Goal: Transaction & Acquisition: Purchase product/service

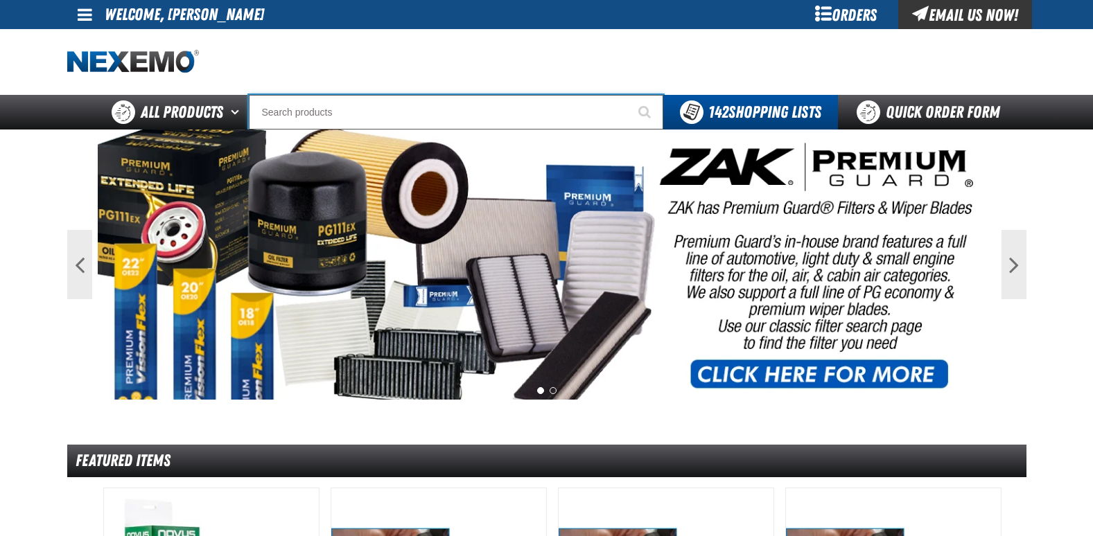
click at [389, 121] on input "Search" at bounding box center [456, 112] width 414 height 35
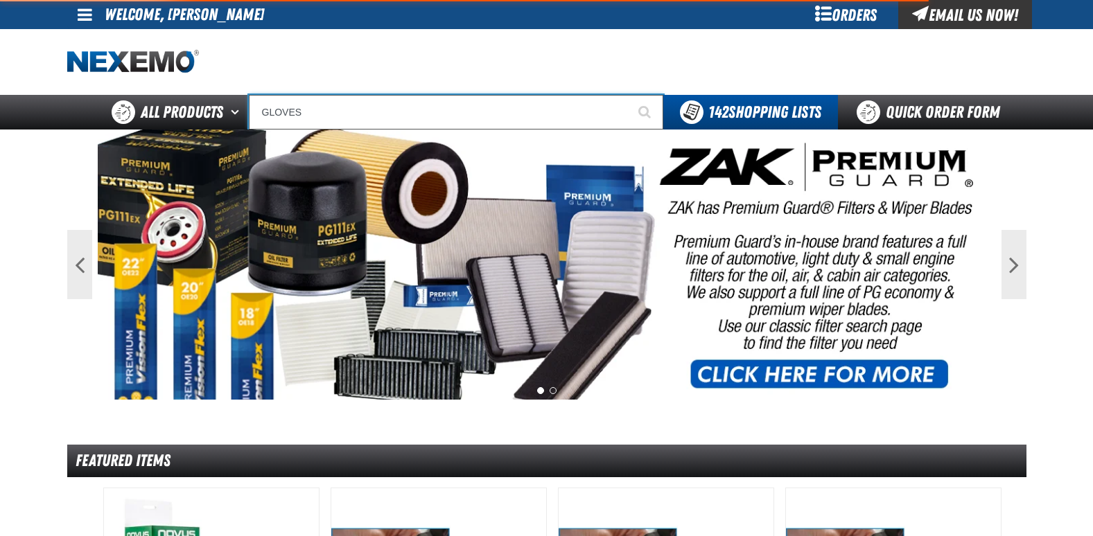
type input "GLOVES"
click at [628, 95] on button "Start Searching" at bounding box center [645, 112] width 35 height 35
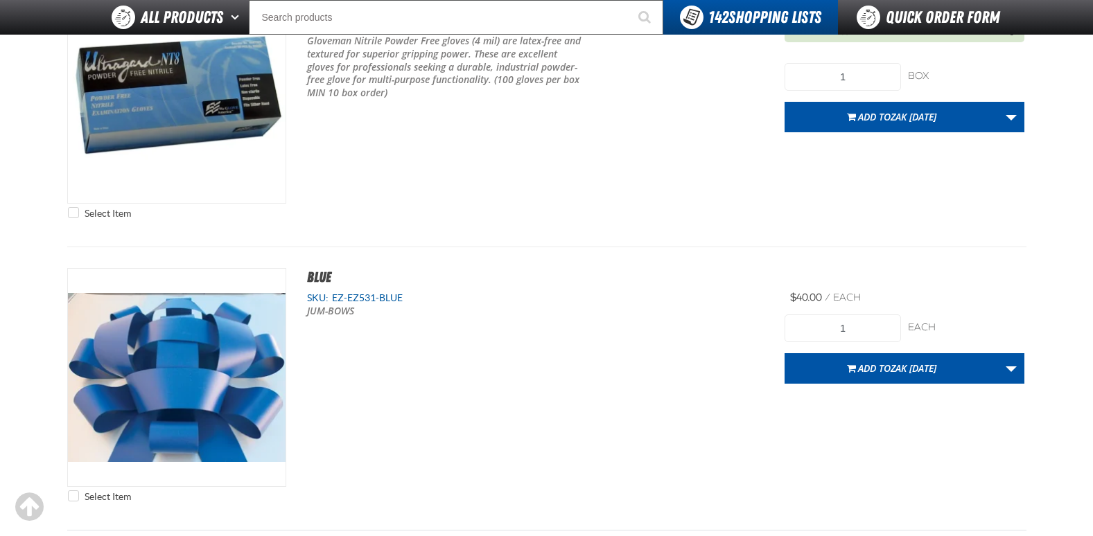
scroll to position [6860, 0]
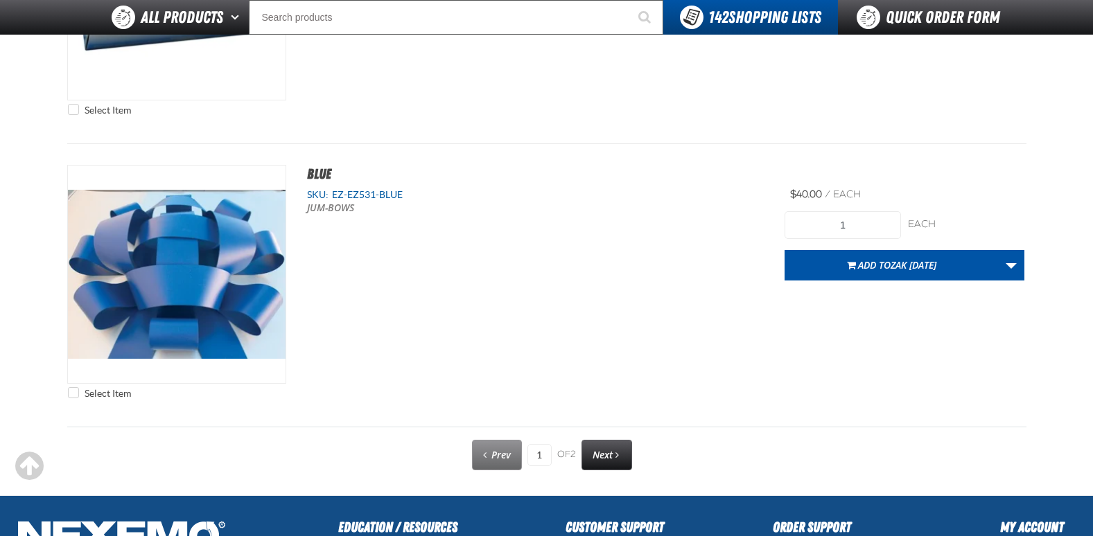
click at [604, 456] on span "Next" at bounding box center [602, 454] width 20 height 13
type input "2"
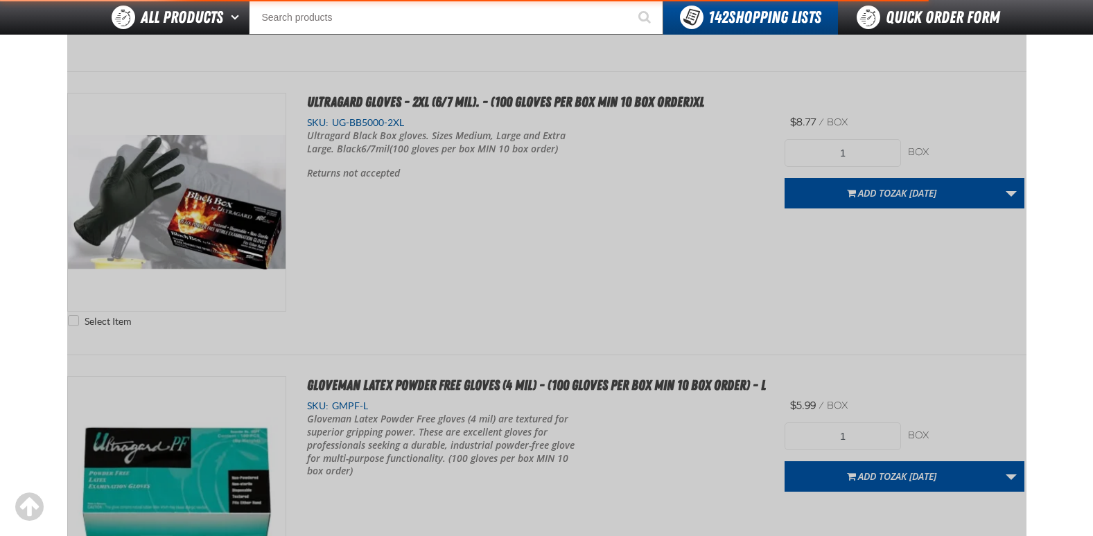
scroll to position [193, 0]
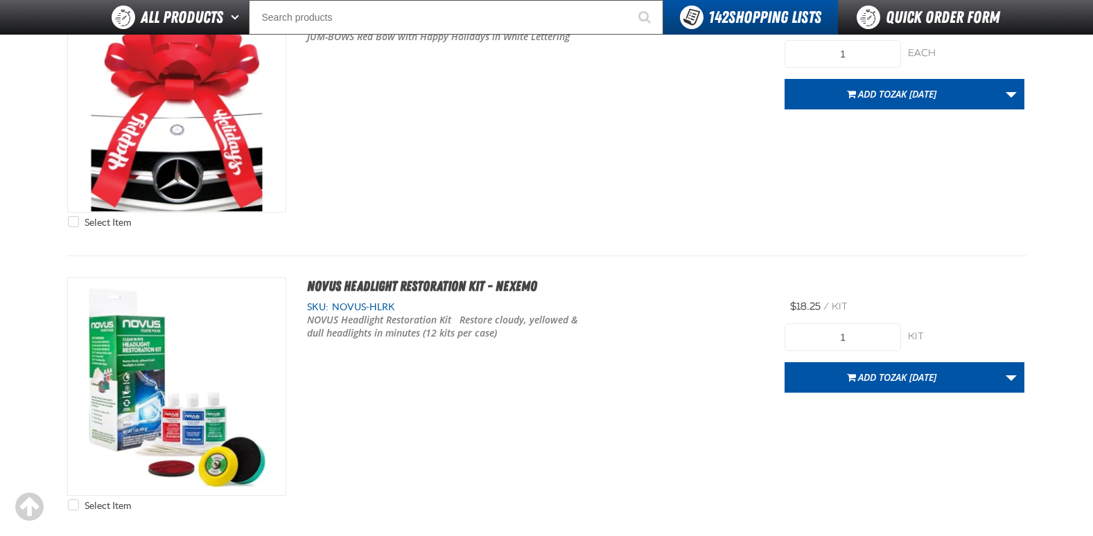
scroll to position [3880, 0]
